Goal: Task Accomplishment & Management: Complete application form

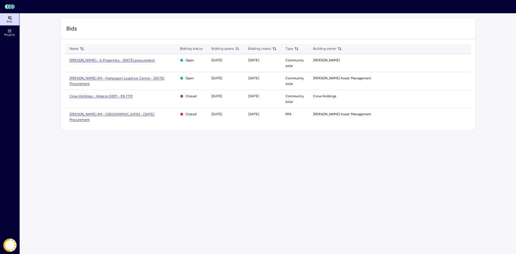
click at [122, 78] on span "[PERSON_NAME] AM - Hainesport Logistics Center - [DATE] Procurement" at bounding box center [117, 80] width 95 height 9
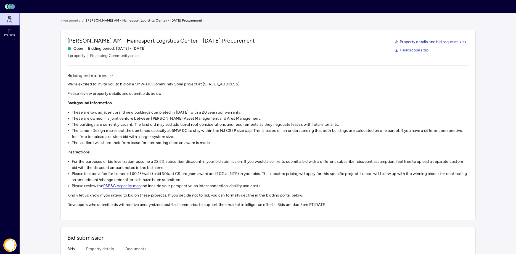
scroll to position [82, 0]
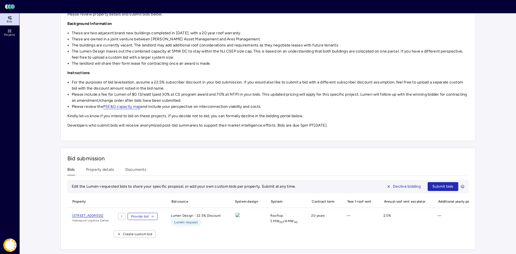
click at [149, 214] on span "Provide bid" at bounding box center [140, 217] width 18 height 6
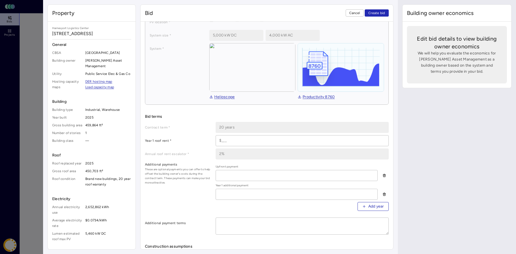
scroll to position [56, 0]
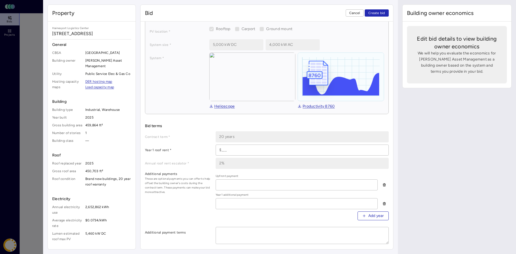
click at [197, 156] on div "Contract term * 20 years Year 1 roof rent * Annual roof rent escalator * 2% Add…" at bounding box center [267, 187] width 244 height 113
click at [356, 15] on span "Cancel" at bounding box center [355, 13] width 11 height 6
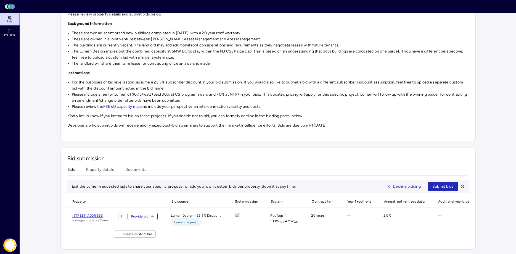
click at [149, 215] on span "Provide bid" at bounding box center [140, 217] width 18 height 6
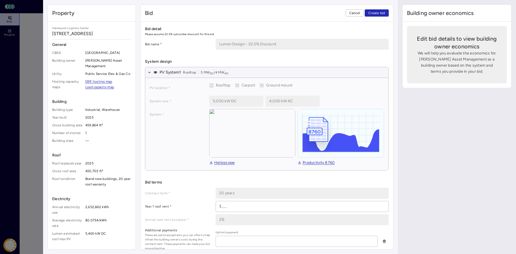
click at [222, 163] on link "Helioscope" at bounding box center [222, 163] width 26 height 6
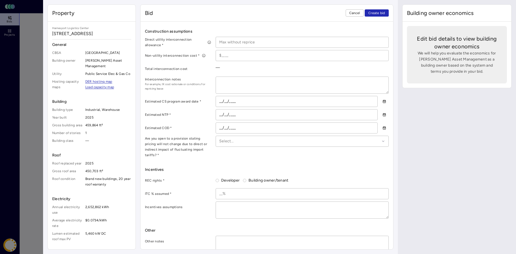
scroll to position [290, 0]
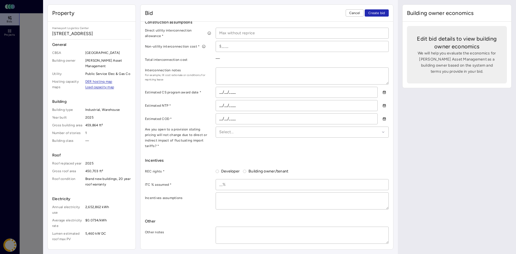
click at [209, 33] on icon at bounding box center [210, 33] width 4 height 4
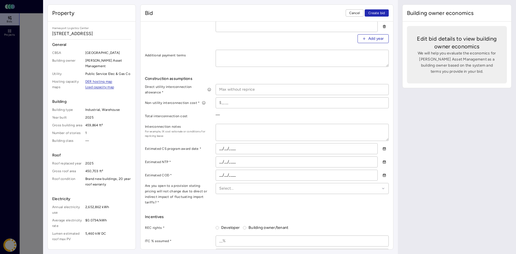
scroll to position [149, 0]
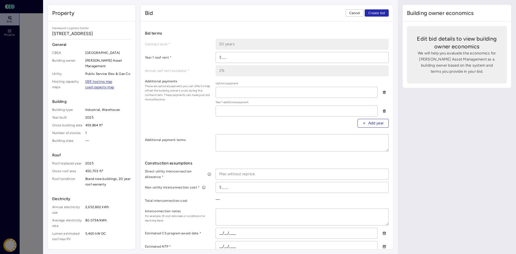
click at [353, 13] on span "Cancel" at bounding box center [355, 13] width 11 height 6
